Goal: Find specific page/section: Find specific page/section

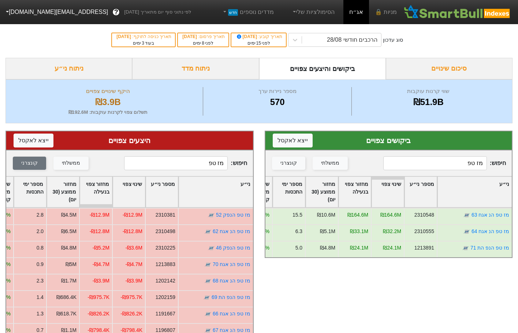
click at [198, 161] on input "מז טפ" at bounding box center [176, 163] width 104 height 14
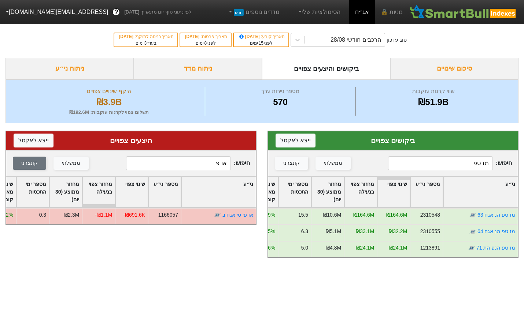
type input "או פ"
click at [459, 164] on input "מז טפ" at bounding box center [440, 163] width 105 height 14
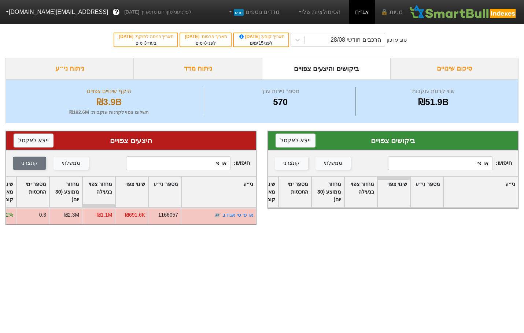
type input "או פי"
click at [212, 166] on input "או פ" at bounding box center [178, 163] width 105 height 14
click at [211, 166] on input "או פ" at bounding box center [178, 163] width 105 height 14
type input "א"
type input "120326"
